Goal: Information Seeking & Learning: Learn about a topic

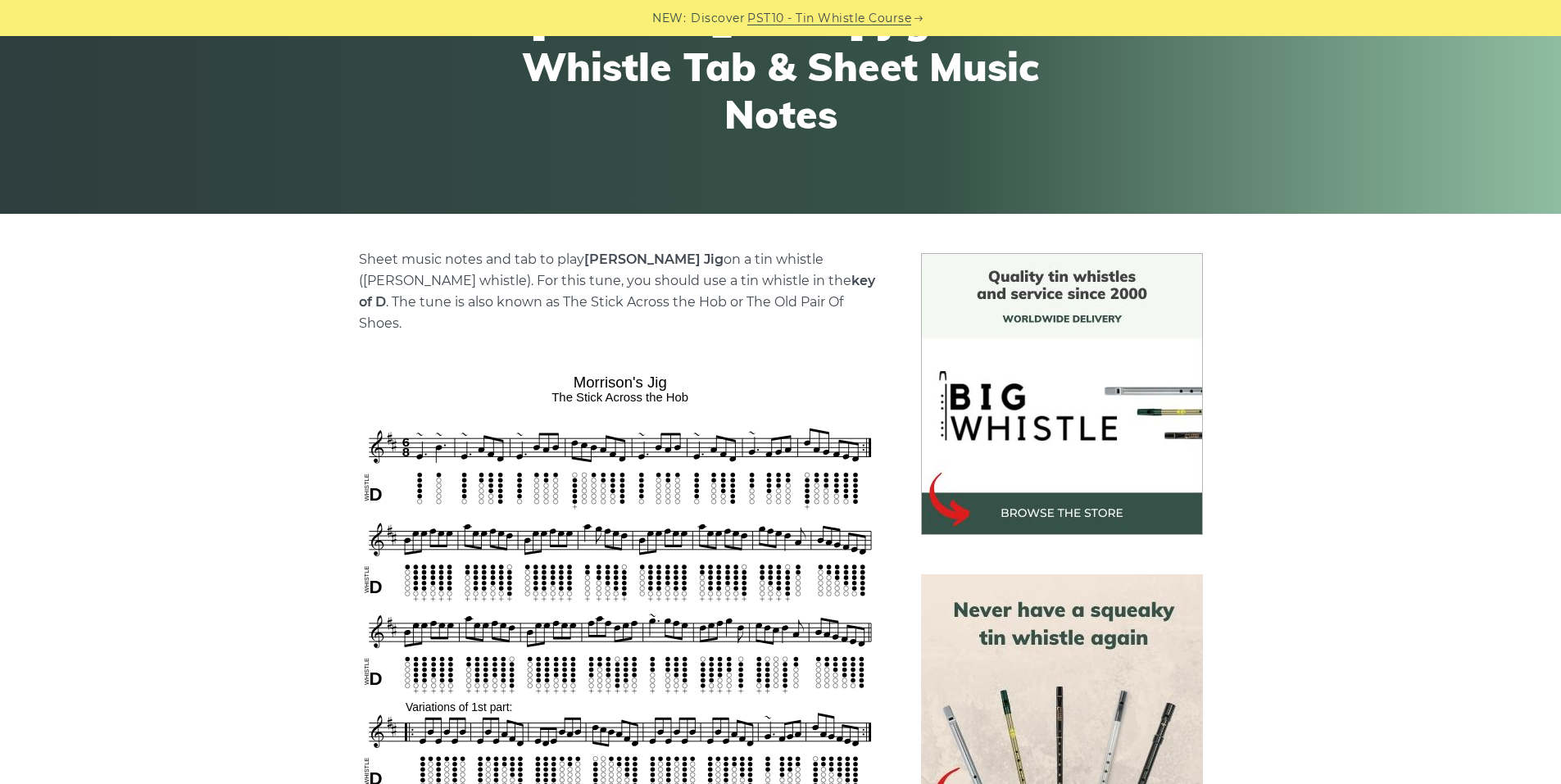
scroll to position [246, 0]
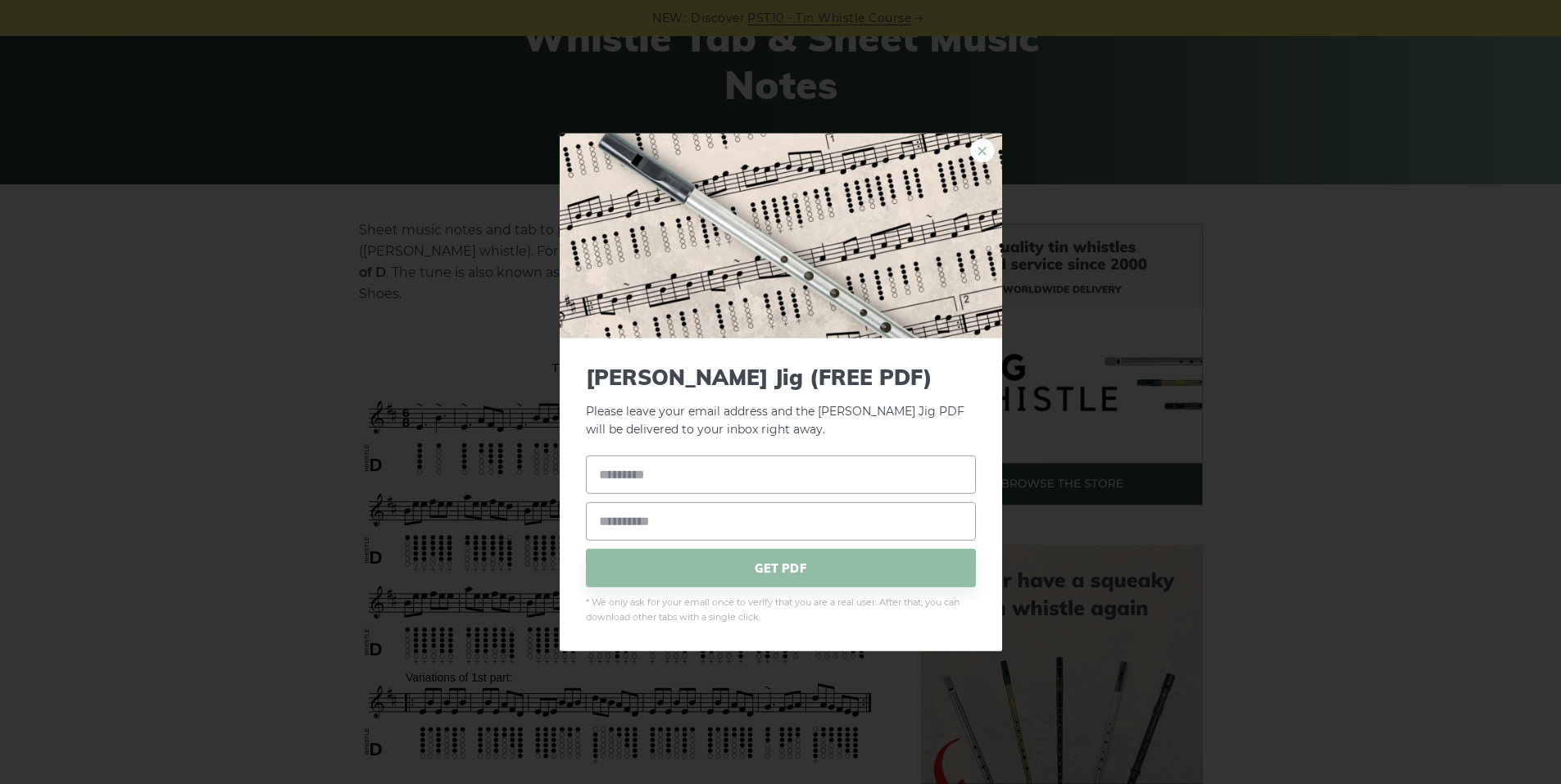
click at [981, 143] on link "×" at bounding box center [983, 150] width 25 height 25
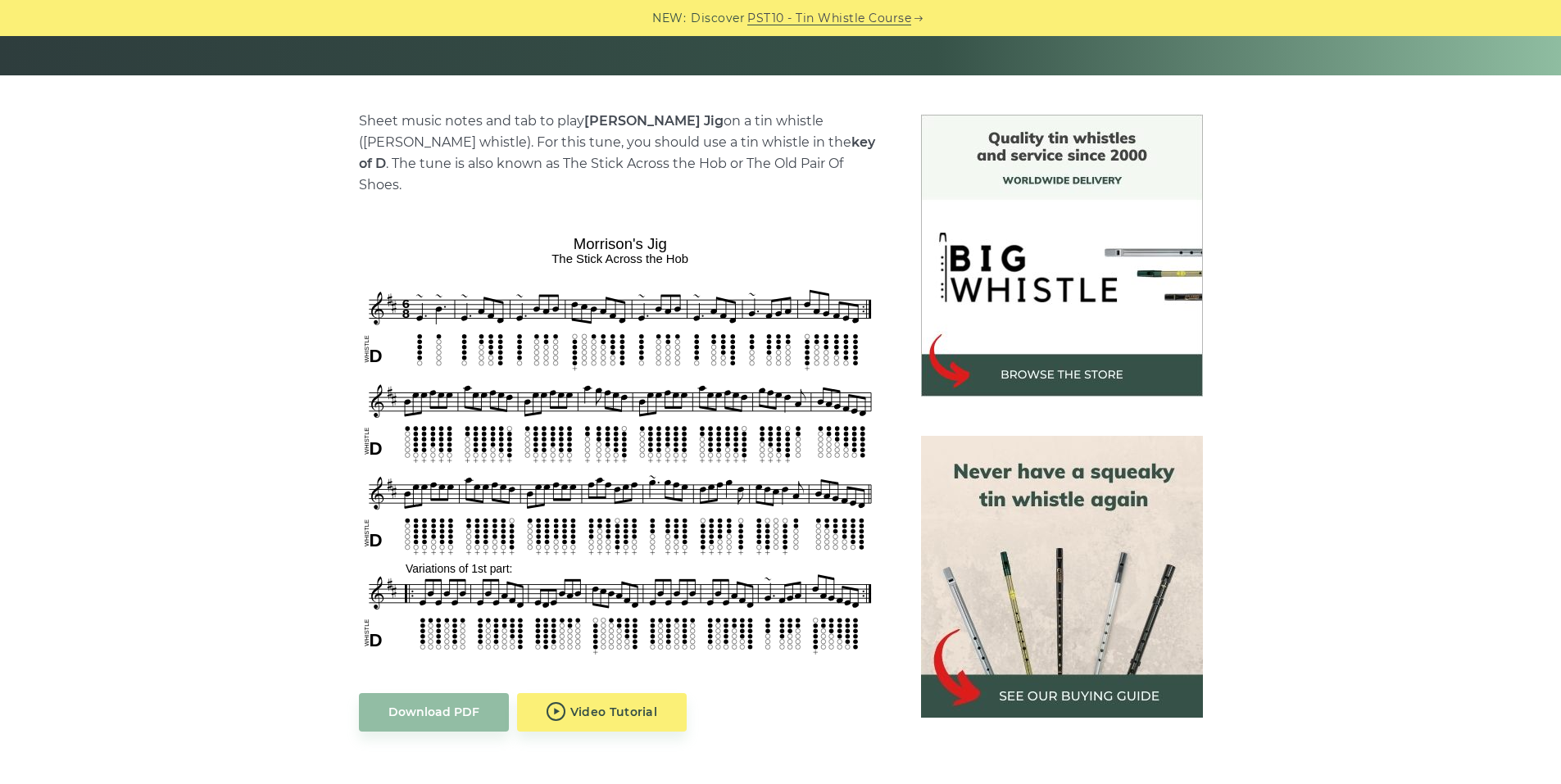
scroll to position [491, 0]
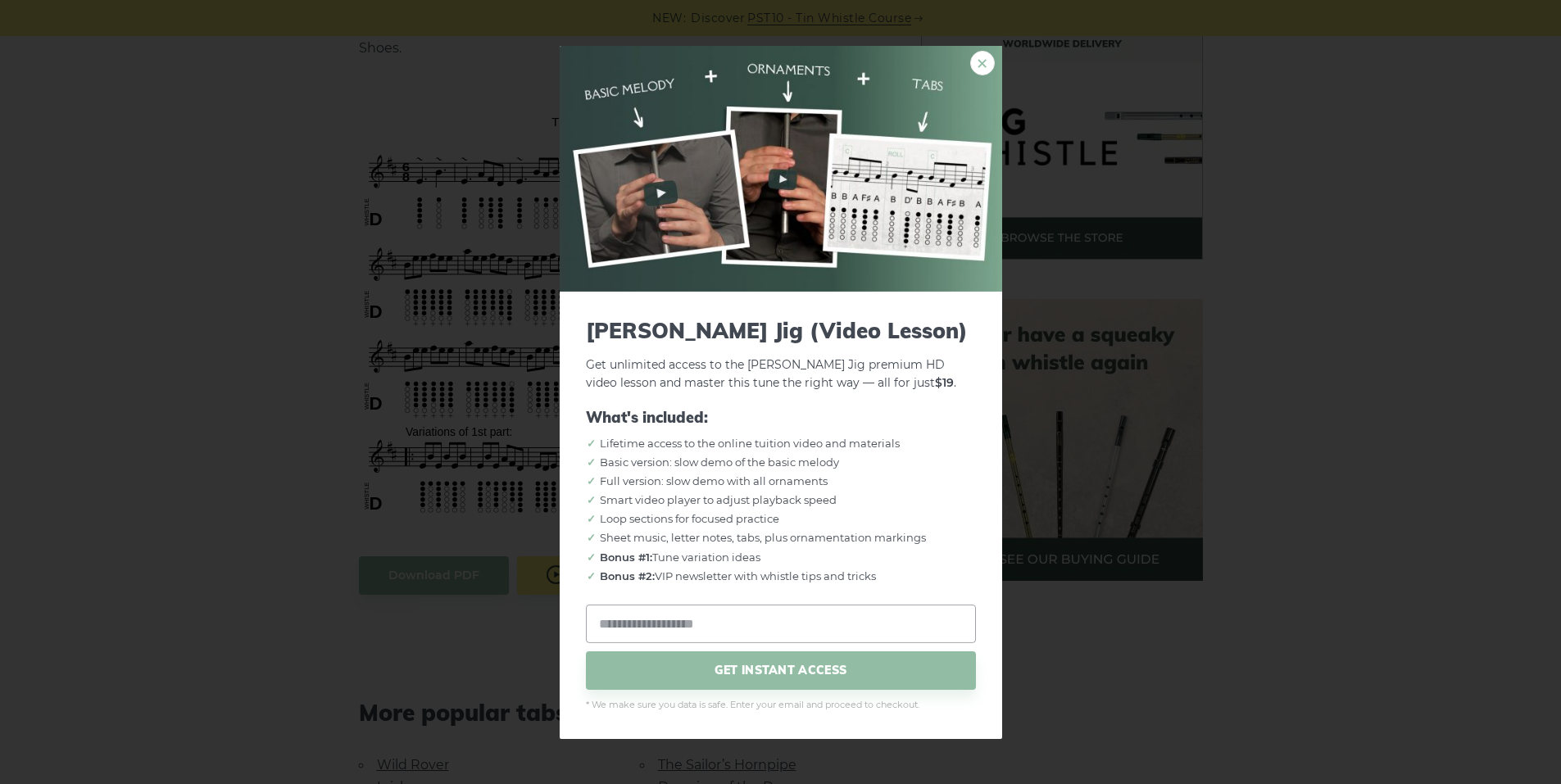
click at [982, 67] on link "×" at bounding box center [983, 63] width 25 height 25
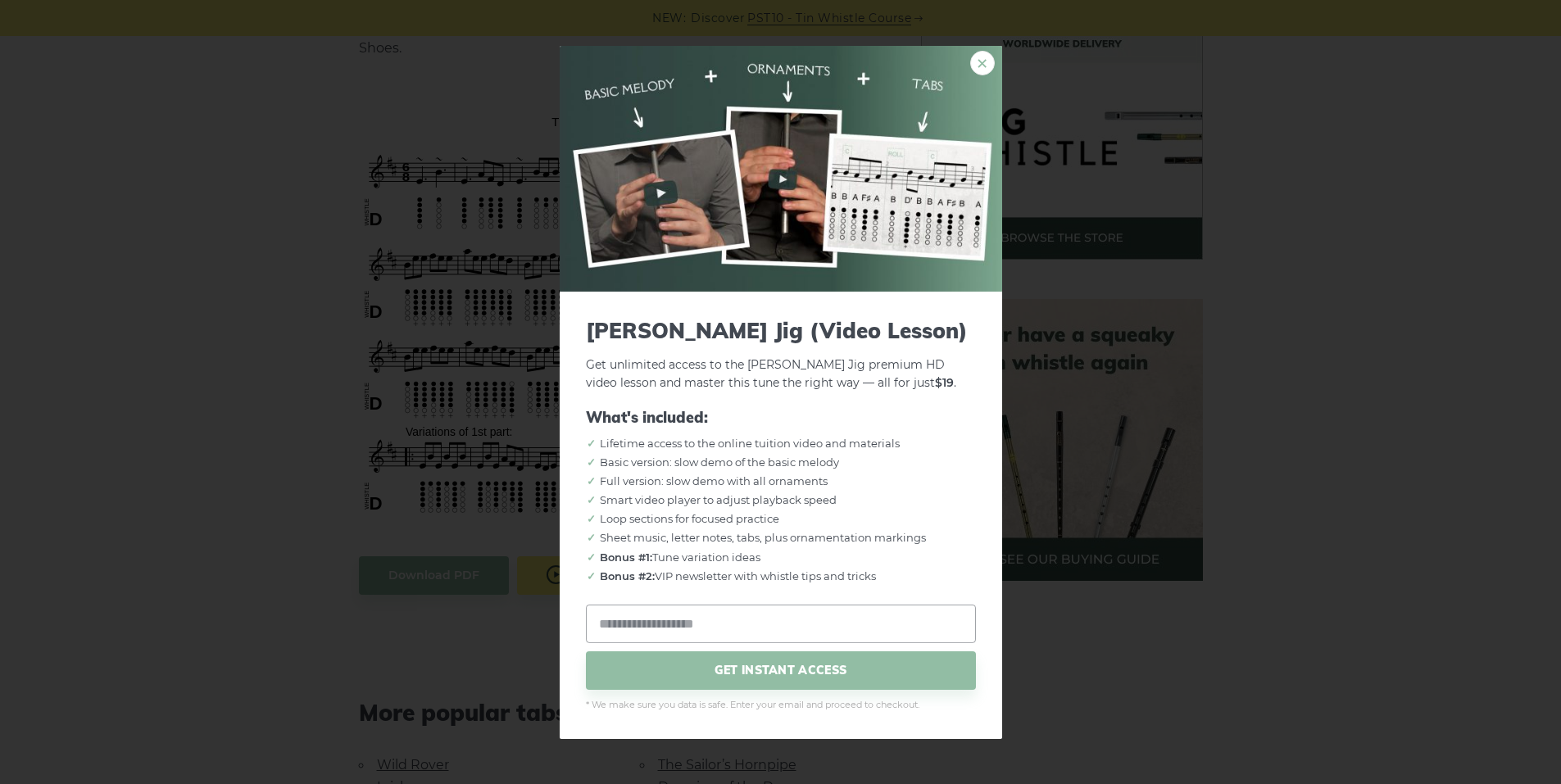
click at [976, 65] on link "×" at bounding box center [983, 63] width 25 height 25
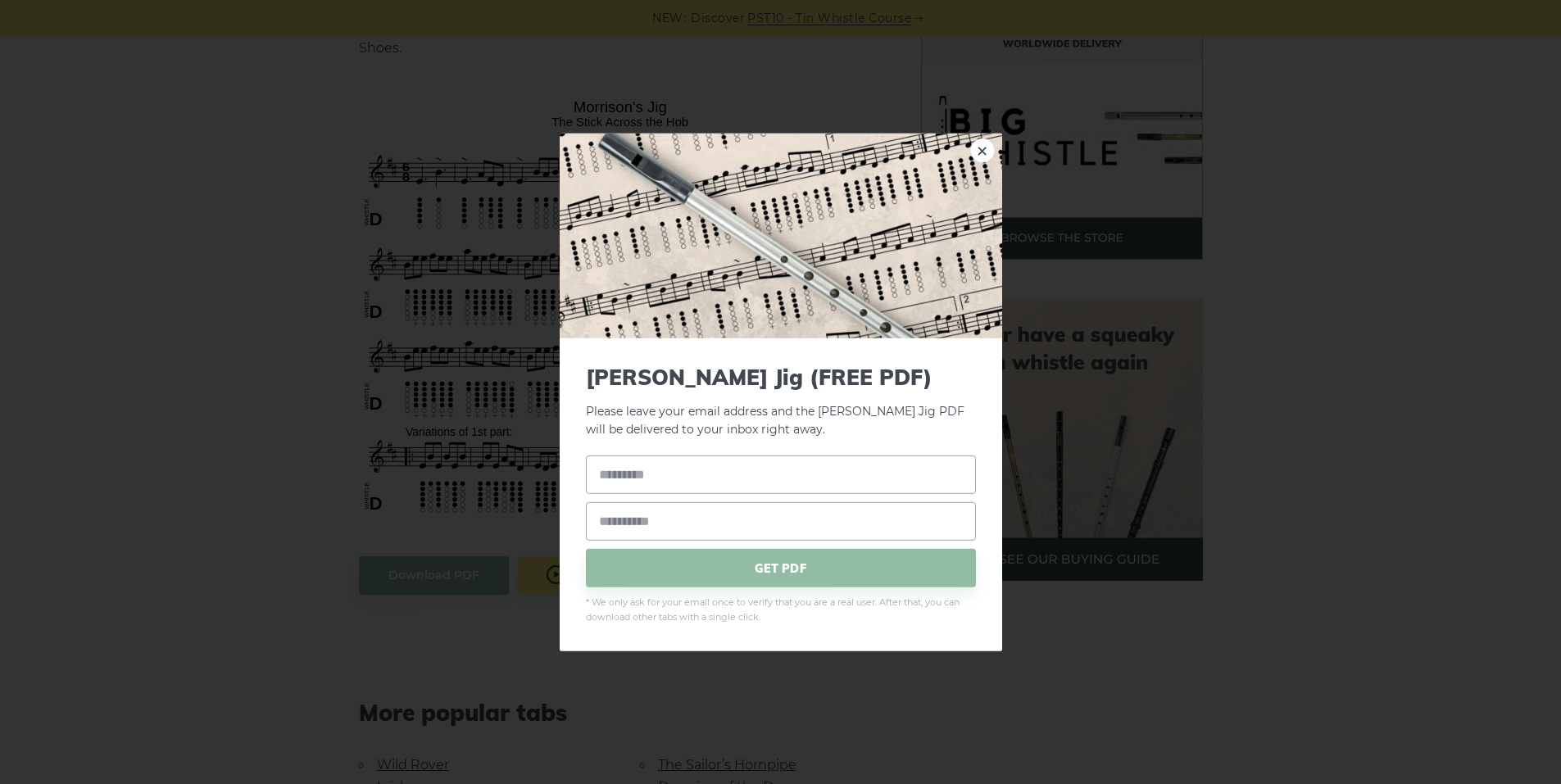
drag, startPoint x: 564, startPoint y: 81, endPoint x: 653, endPoint y: 85, distance: 89.1
drag, startPoint x: 987, startPoint y: 146, endPoint x: 608, endPoint y: 97, distance: 382.2
click at [986, 146] on link "×" at bounding box center [983, 150] width 25 height 25
drag, startPoint x: 573, startPoint y: 80, endPoint x: 635, endPoint y: 82, distance: 62.0
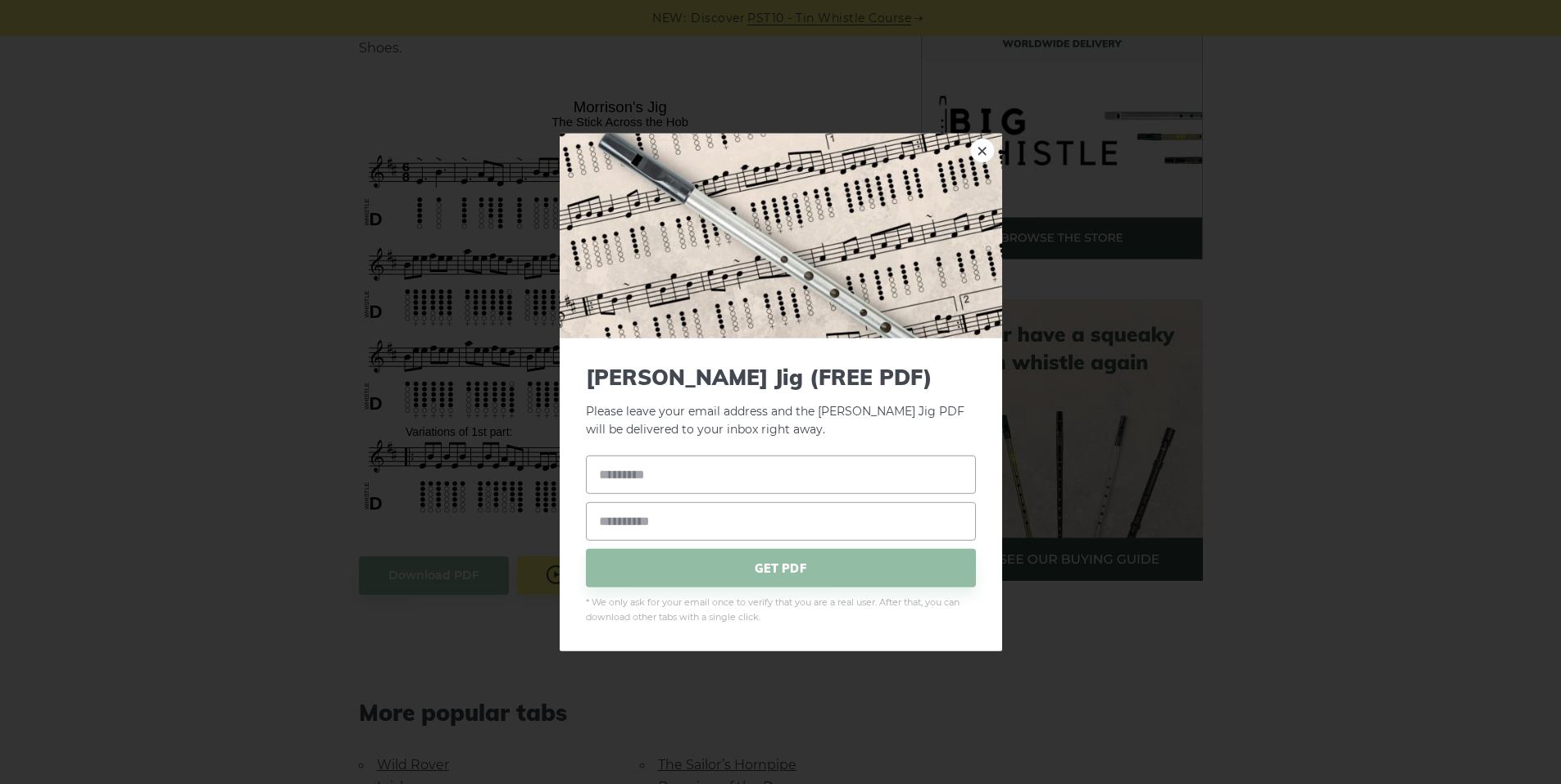
drag, startPoint x: 635, startPoint y: 82, endPoint x: 701, endPoint y: 84, distance: 66.0
click at [636, 82] on div "× [PERSON_NAME] Jig (FREE PDF) Please leave your email address and the [PERSON_…" at bounding box center [780, 392] width 1561 height 784
drag, startPoint x: 984, startPoint y: 147, endPoint x: 876, endPoint y: 4, distance: 179.2
click at [983, 148] on link "×" at bounding box center [983, 150] width 25 height 25
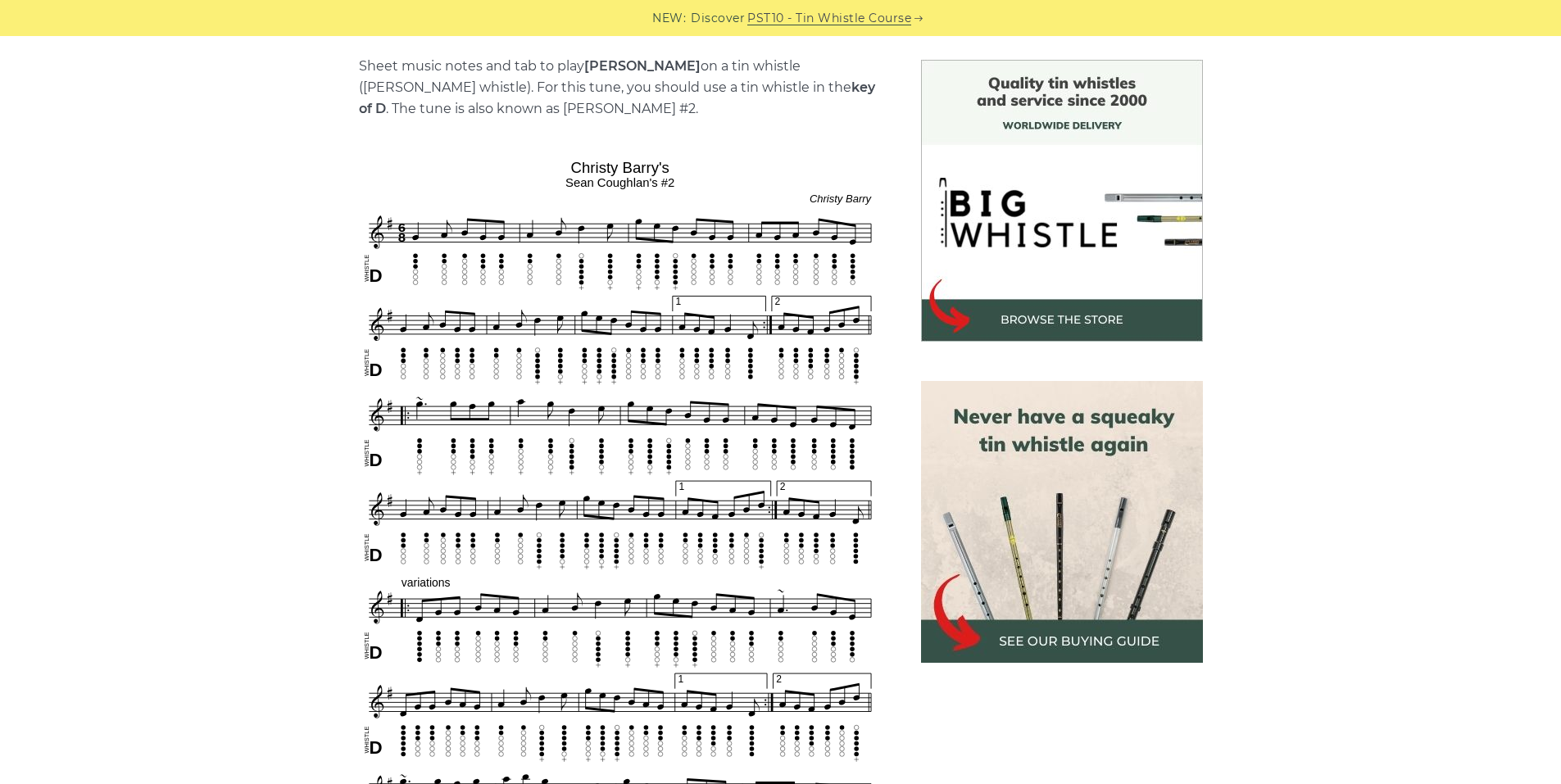
scroll to position [328, 0]
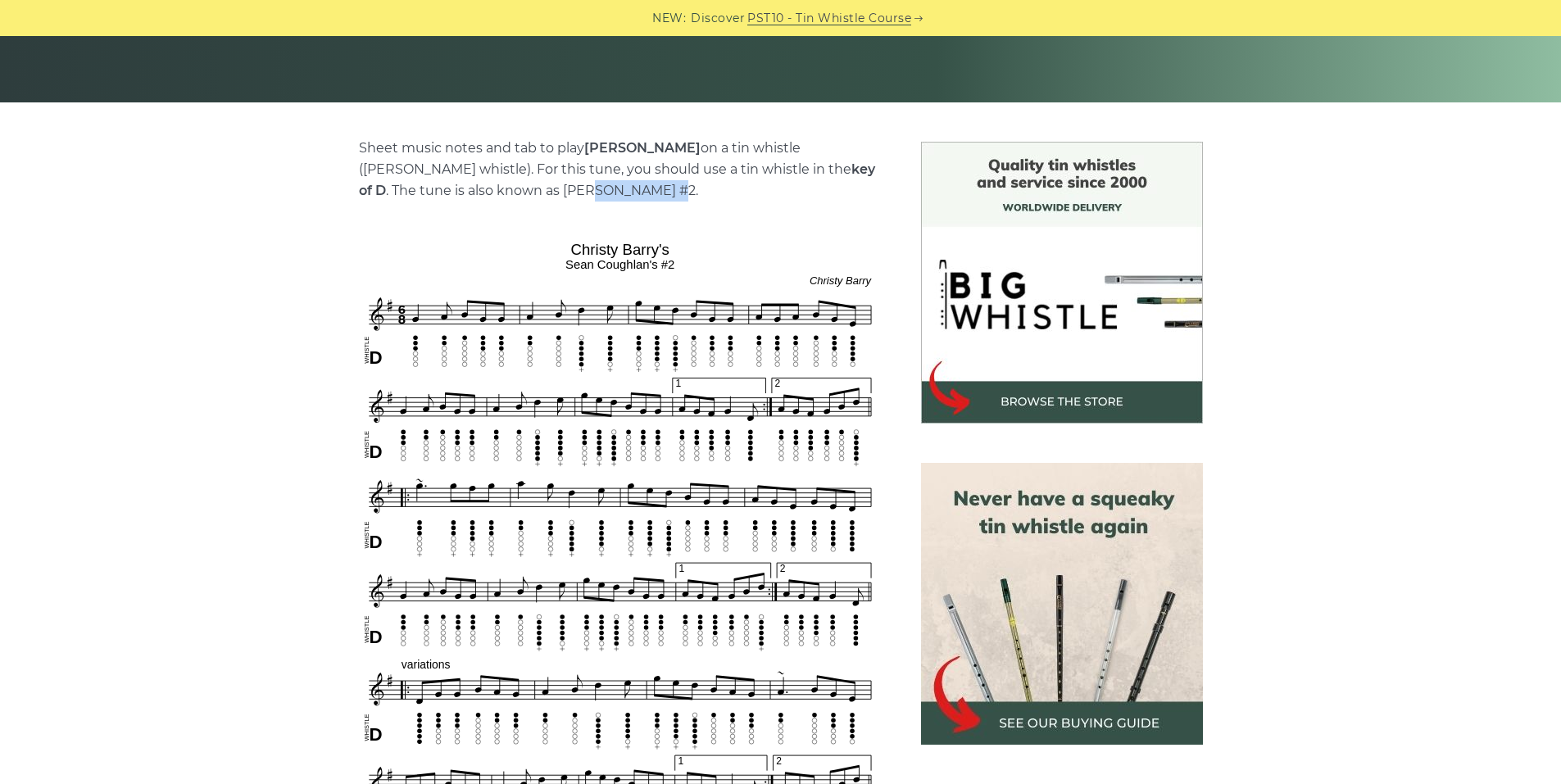
drag, startPoint x: 485, startPoint y: 195, endPoint x: 539, endPoint y: 191, distance: 54.1
click at [560, 197] on p "Sheet music notes and tab to play [PERSON_NAME] on a tin whistle ([PERSON_NAME]…" at bounding box center [620, 170] width 523 height 64
copy p "[PERSON_NAME]"
